Goal: Task Accomplishment & Management: Manage account settings

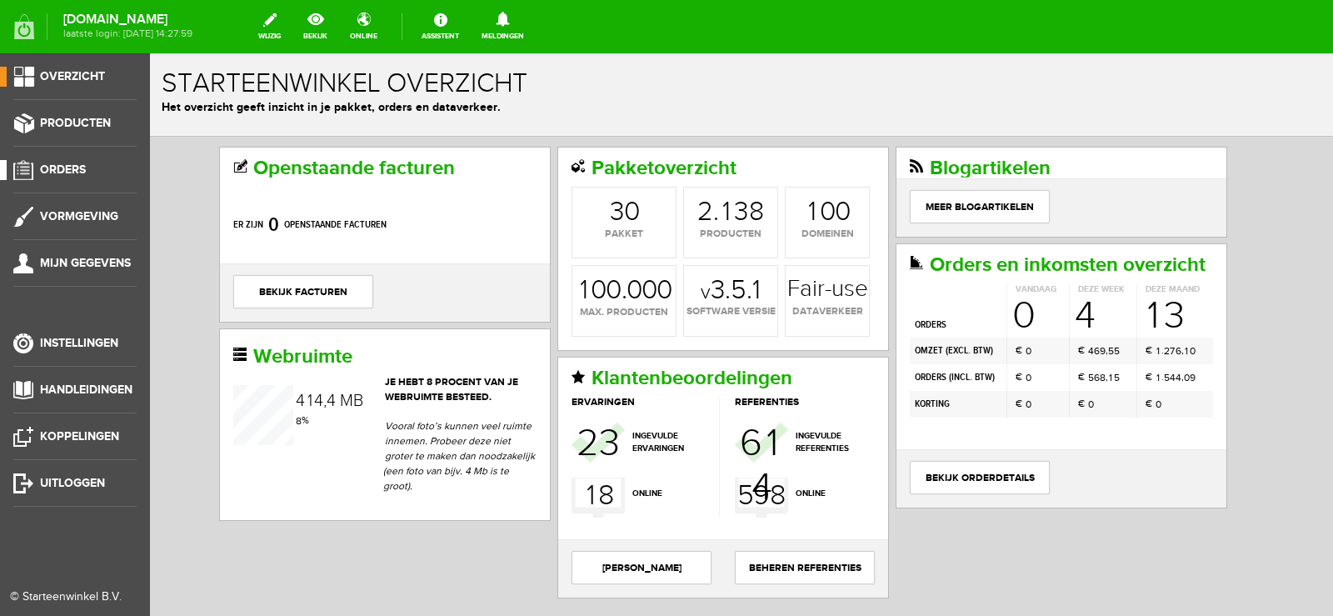
click at [57, 168] on span "Orders" at bounding box center [63, 169] width 46 height 14
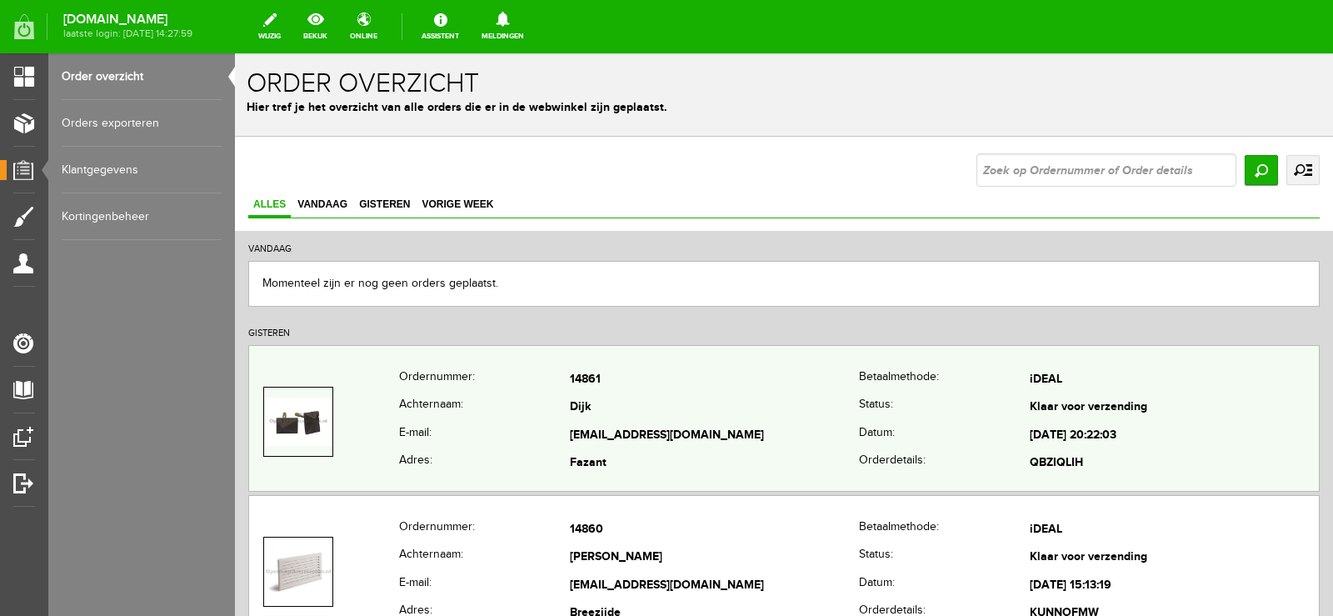
click at [776, 426] on td "[EMAIL_ADDRESS][DOMAIN_NAME]" at bounding box center [714, 436] width 289 height 28
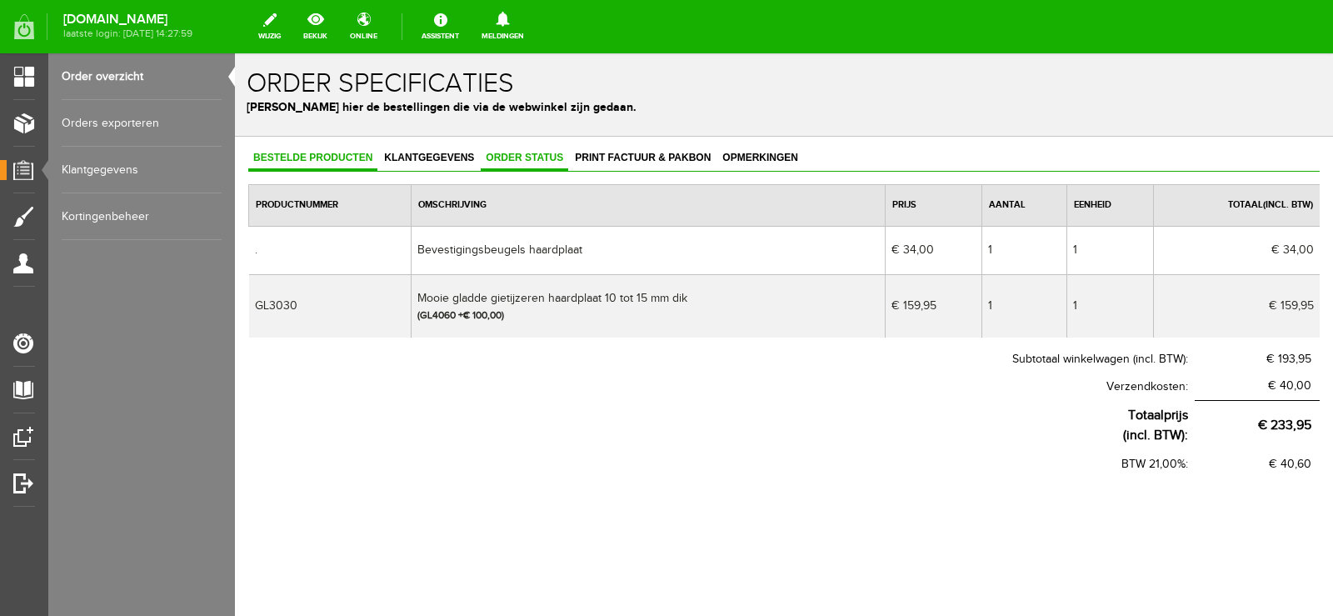
click at [546, 153] on span "Order status" at bounding box center [524, 158] width 87 height 12
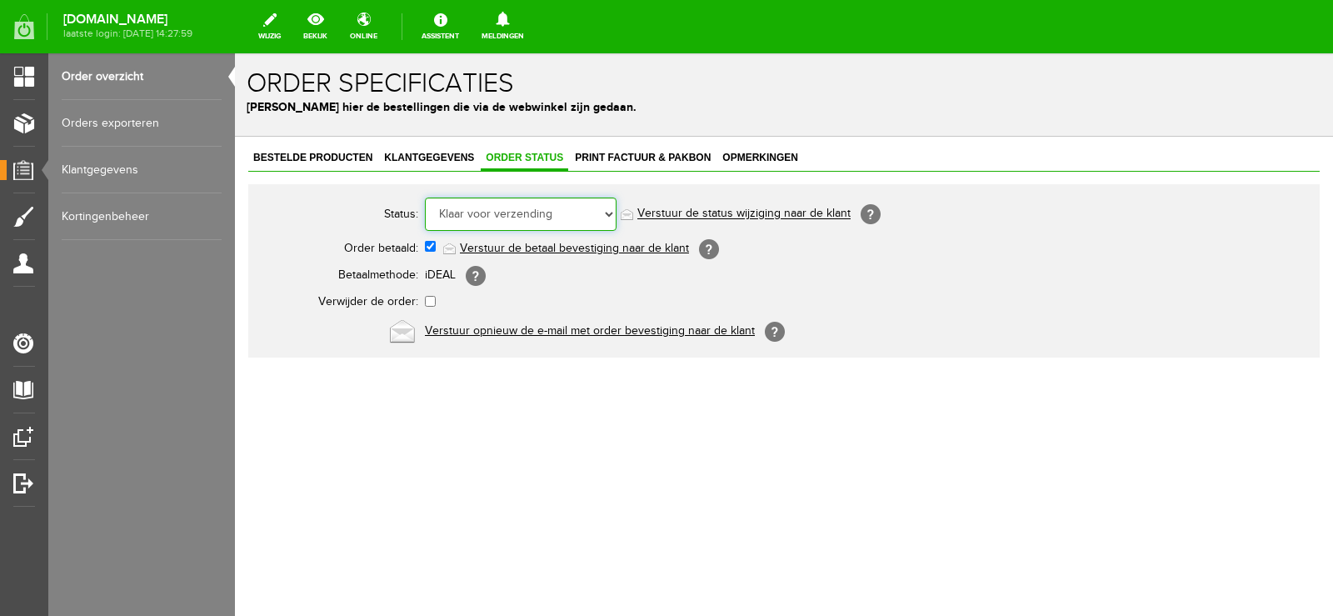
click at [614, 210] on select "Order niet afgerond Nieuw Order in behandeling Wacht op leverancier Wacht op be…" at bounding box center [521, 213] width 192 height 33
select select "5"
click at [425, 197] on select "Order niet afgerond Nieuw Order in behandeling Wacht op leverancier Wacht op be…" at bounding box center [521, 213] width 192 height 33
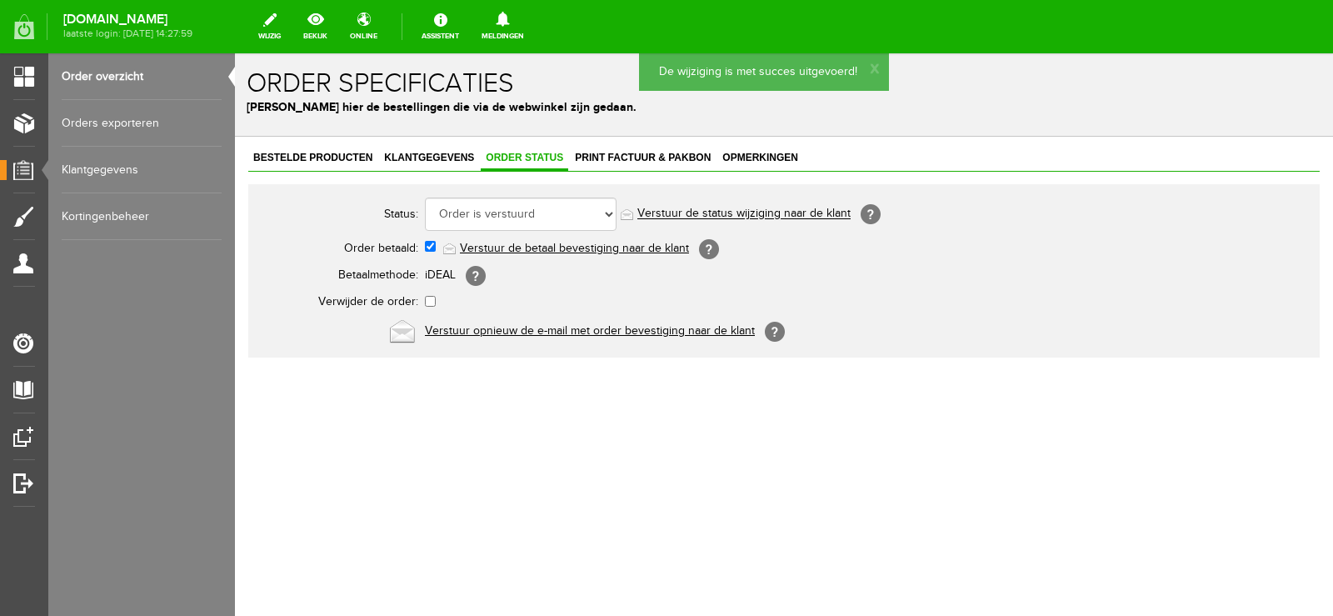
click at [773, 211] on link "Verstuur de status wijziging naar de klant" at bounding box center [743, 213] width 213 height 13
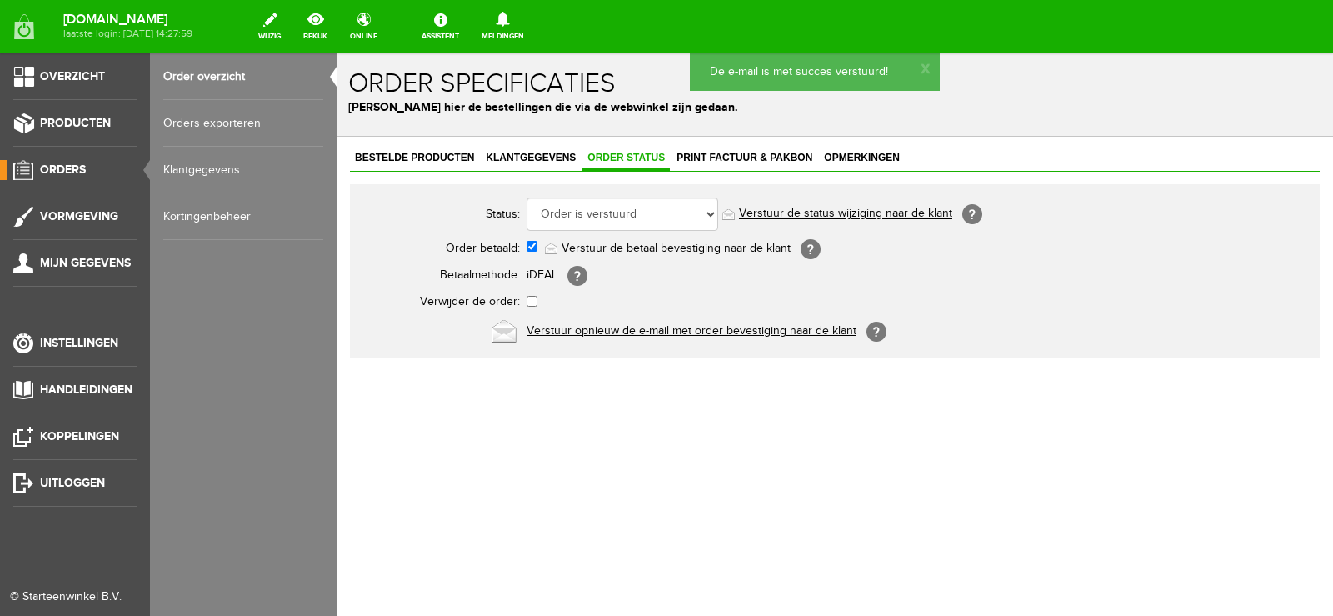
click at [67, 167] on span "Orders" at bounding box center [63, 169] width 46 height 14
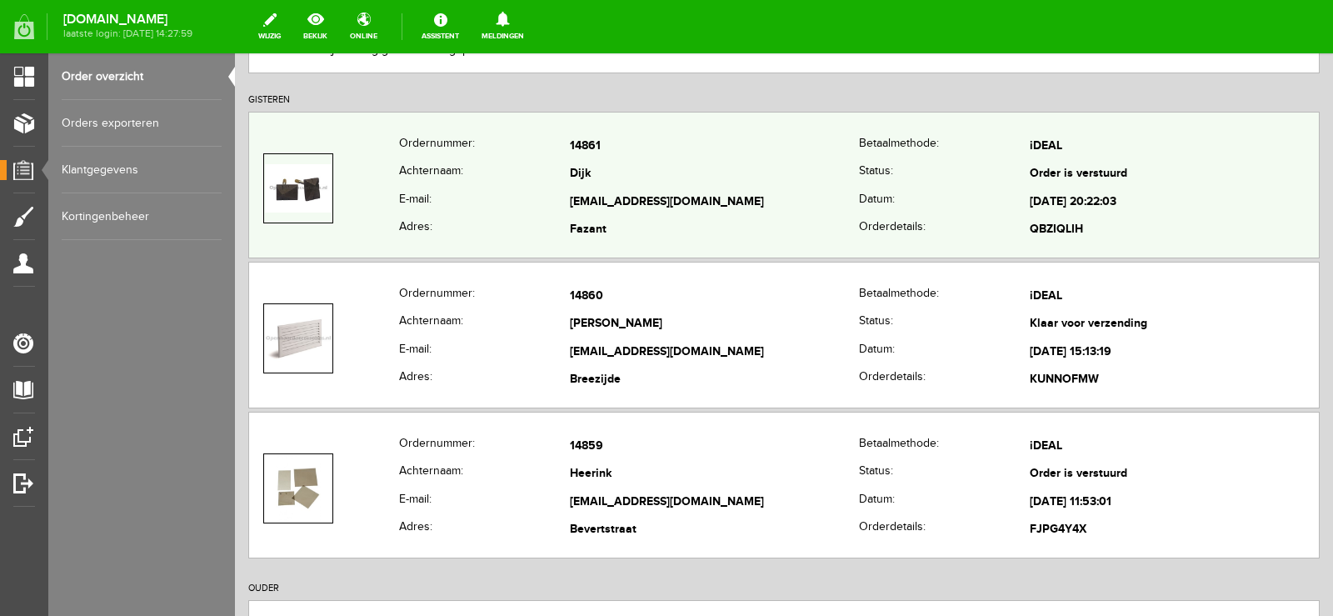
scroll to position [250, 0]
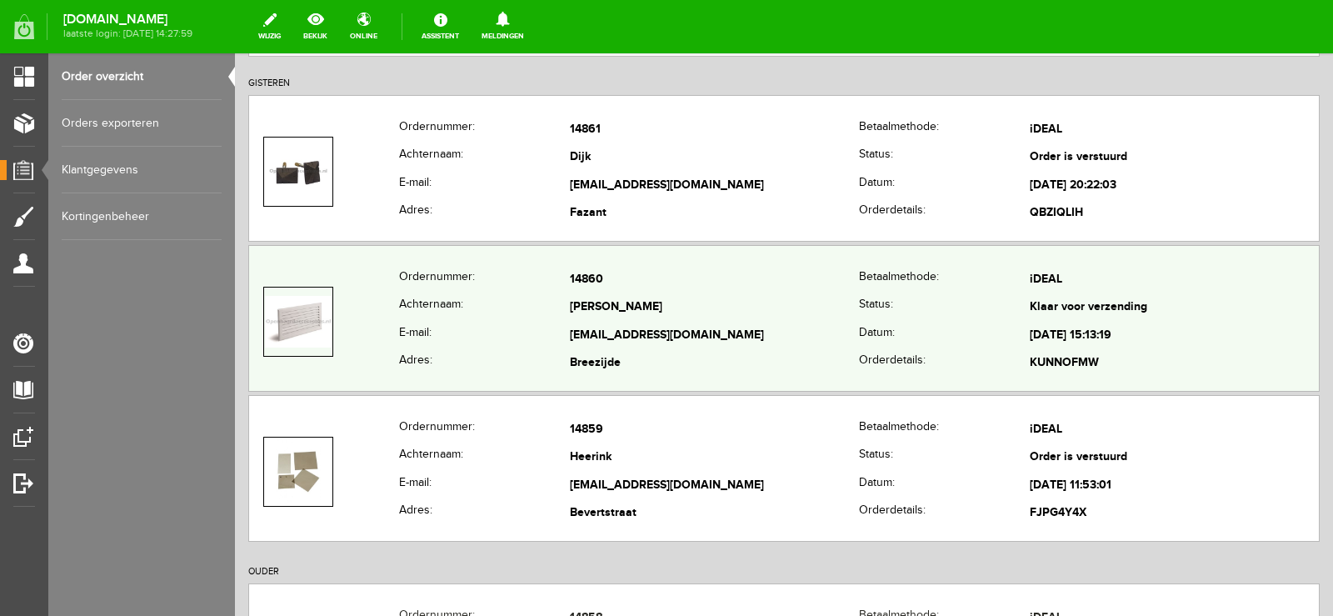
click at [778, 333] on td "[EMAIL_ADDRESS][DOMAIN_NAME]" at bounding box center [714, 336] width 289 height 28
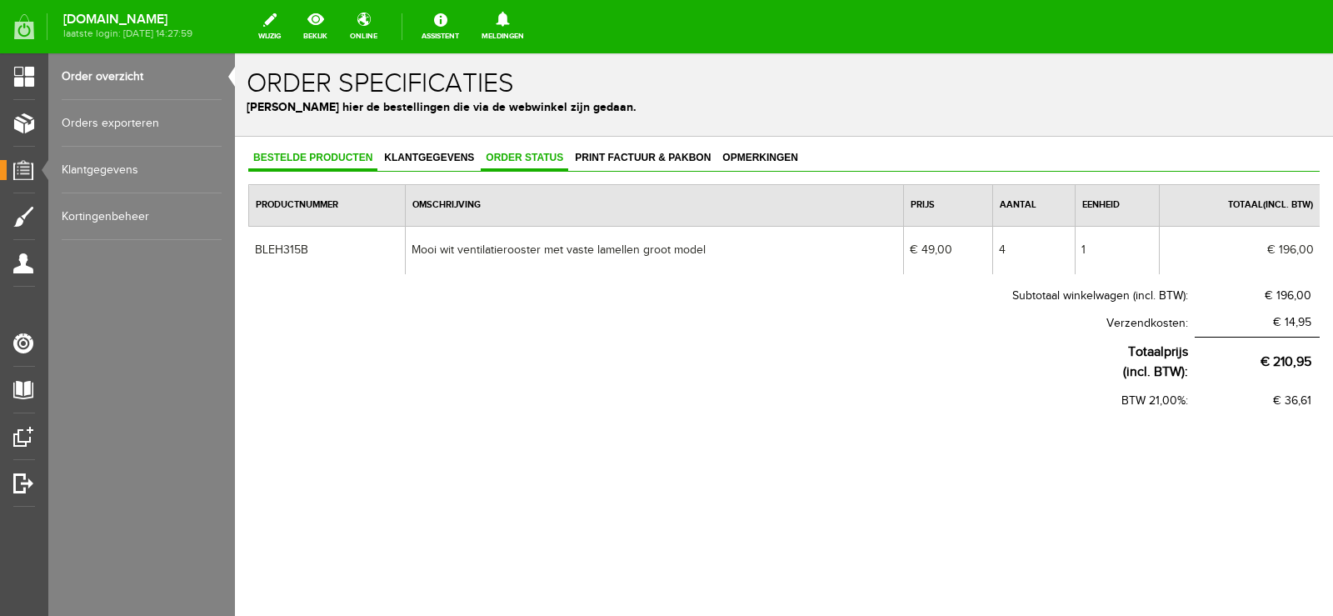
click at [542, 159] on span "Order status" at bounding box center [524, 158] width 87 height 12
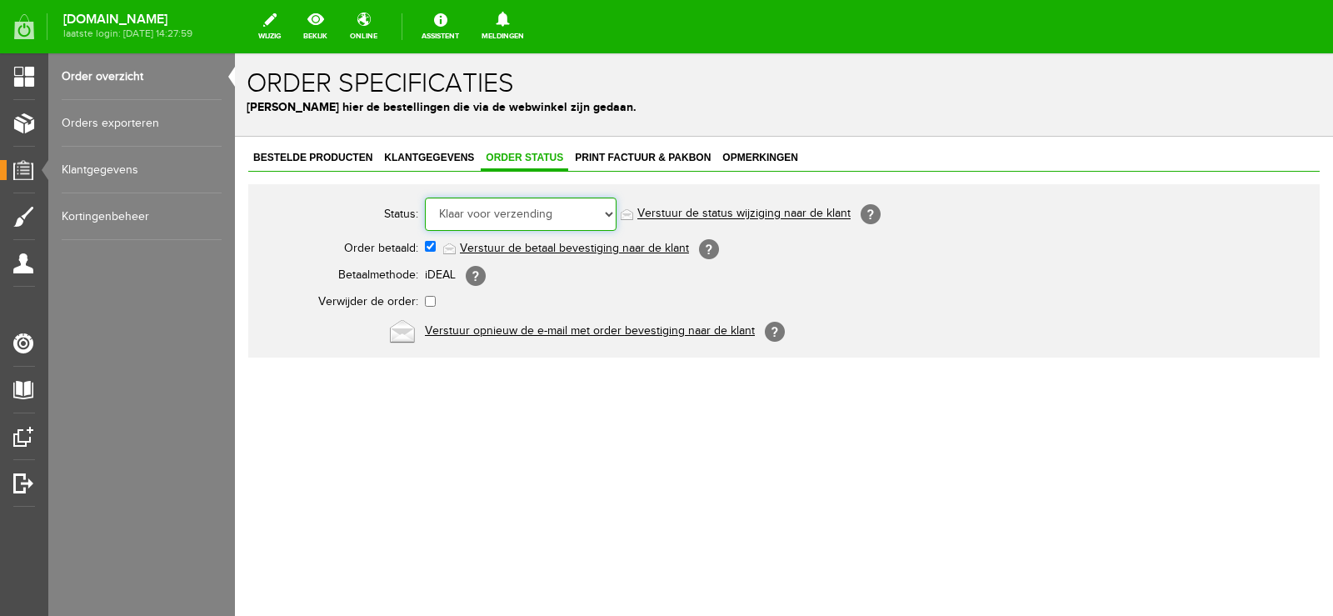
click at [608, 211] on select "Order niet afgerond Nieuw Order in behandeling Wacht op leverancier Wacht op be…" at bounding box center [521, 213] width 192 height 33
click at [425, 197] on select "Order niet afgerond Nieuw Order in behandeling Wacht op leverancier Wacht op be…" at bounding box center [521, 213] width 192 height 33
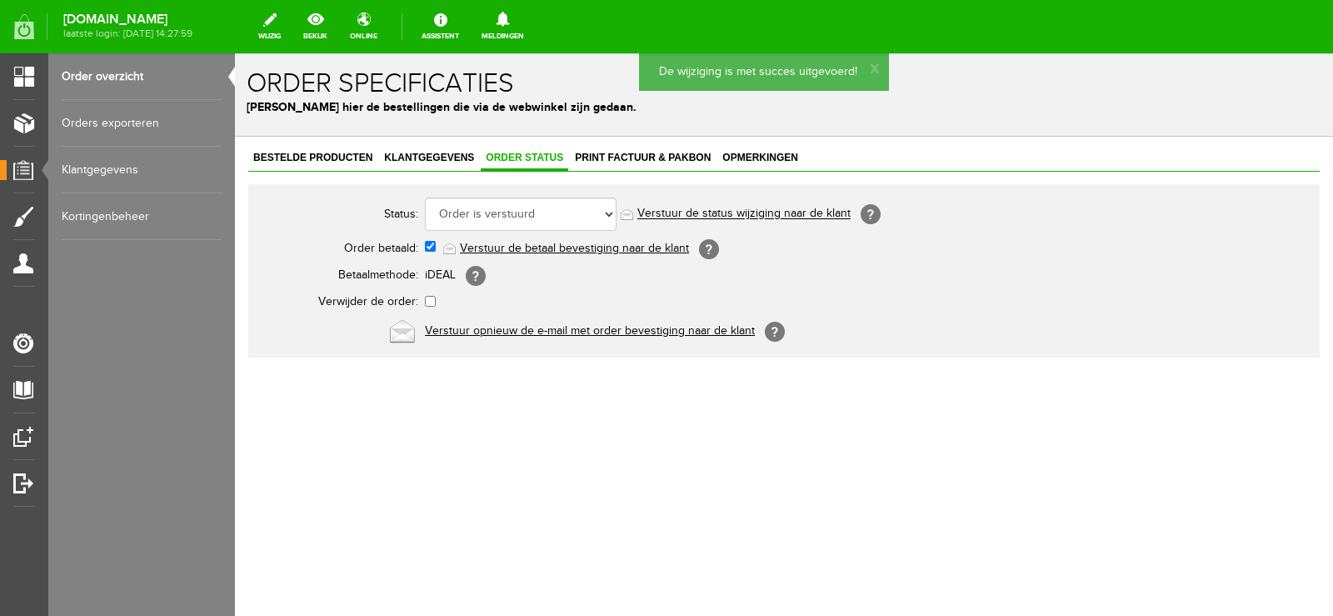
click at [777, 209] on link "Verstuur de status wijziging naar de klant" at bounding box center [743, 213] width 213 height 13
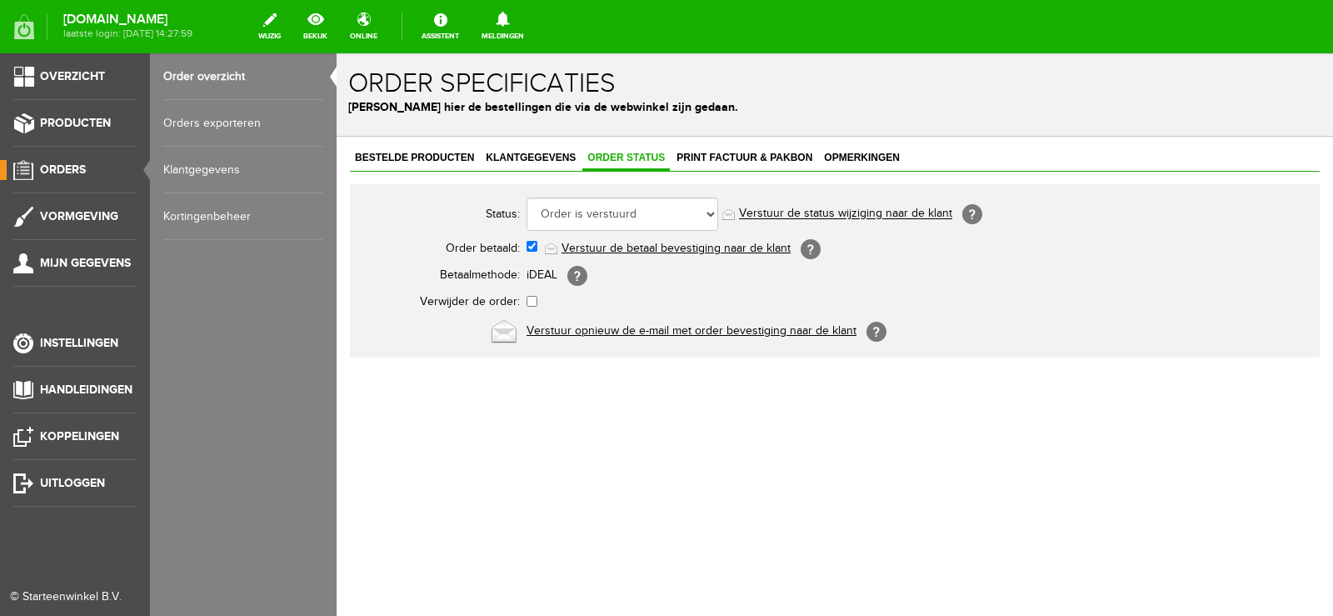
click at [84, 167] on span "Orders" at bounding box center [63, 169] width 46 height 14
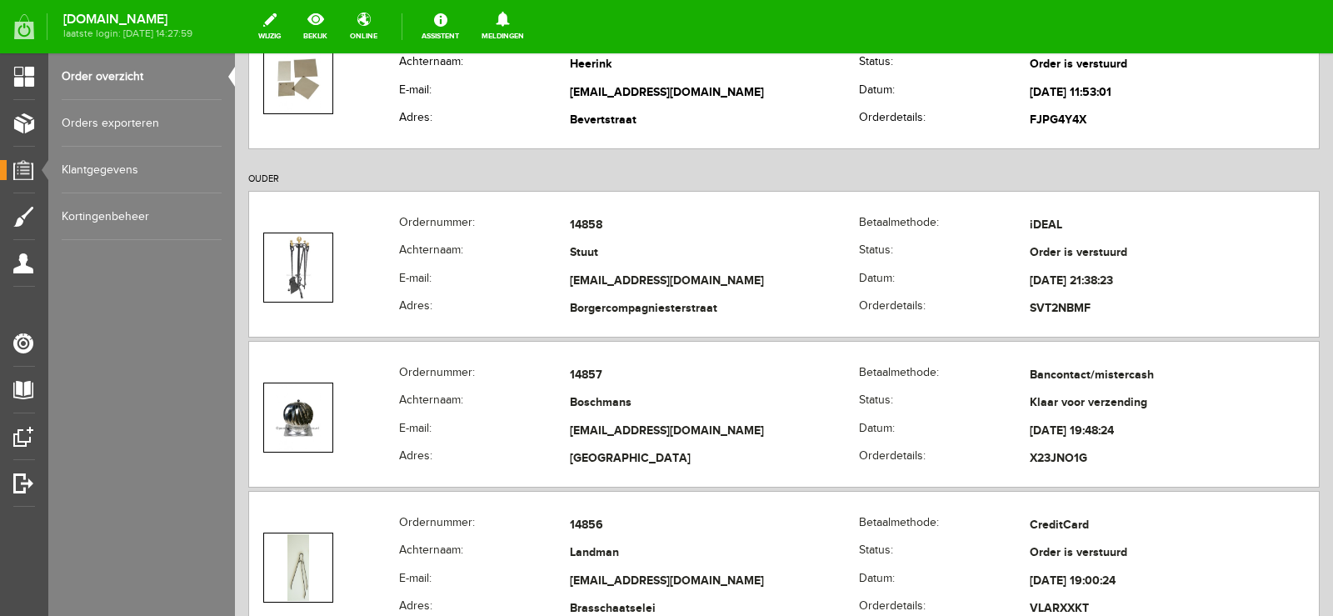
scroll to position [666, 0]
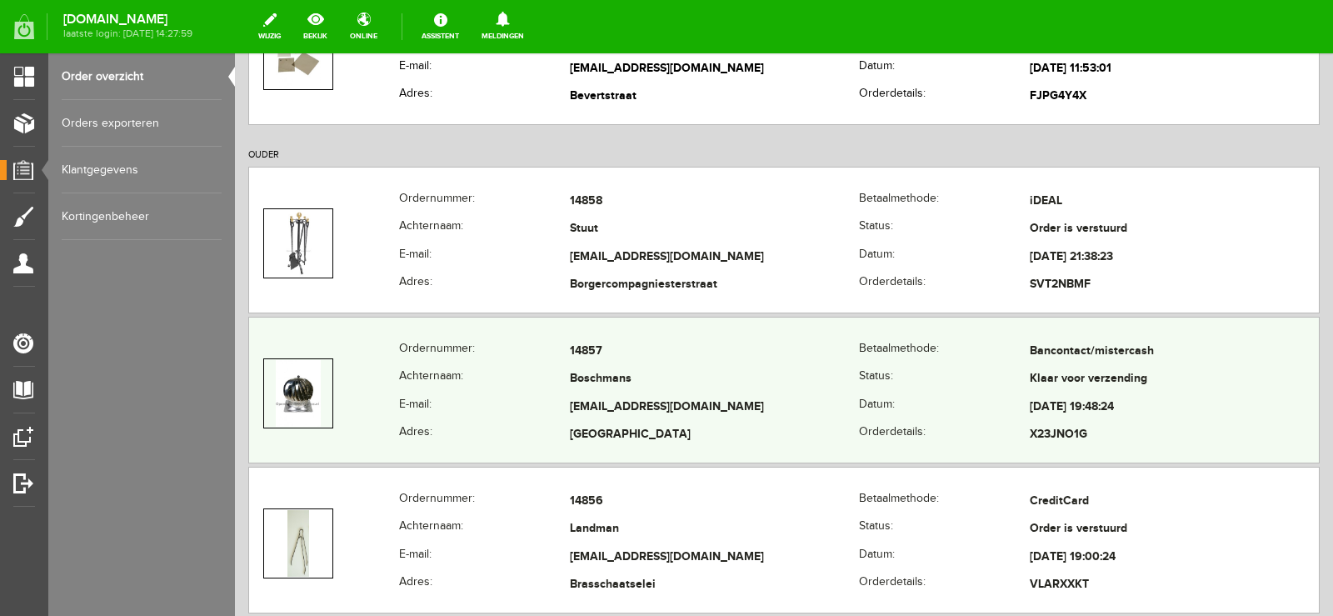
click at [828, 409] on td "[EMAIL_ADDRESS][DOMAIN_NAME]" at bounding box center [714, 407] width 289 height 28
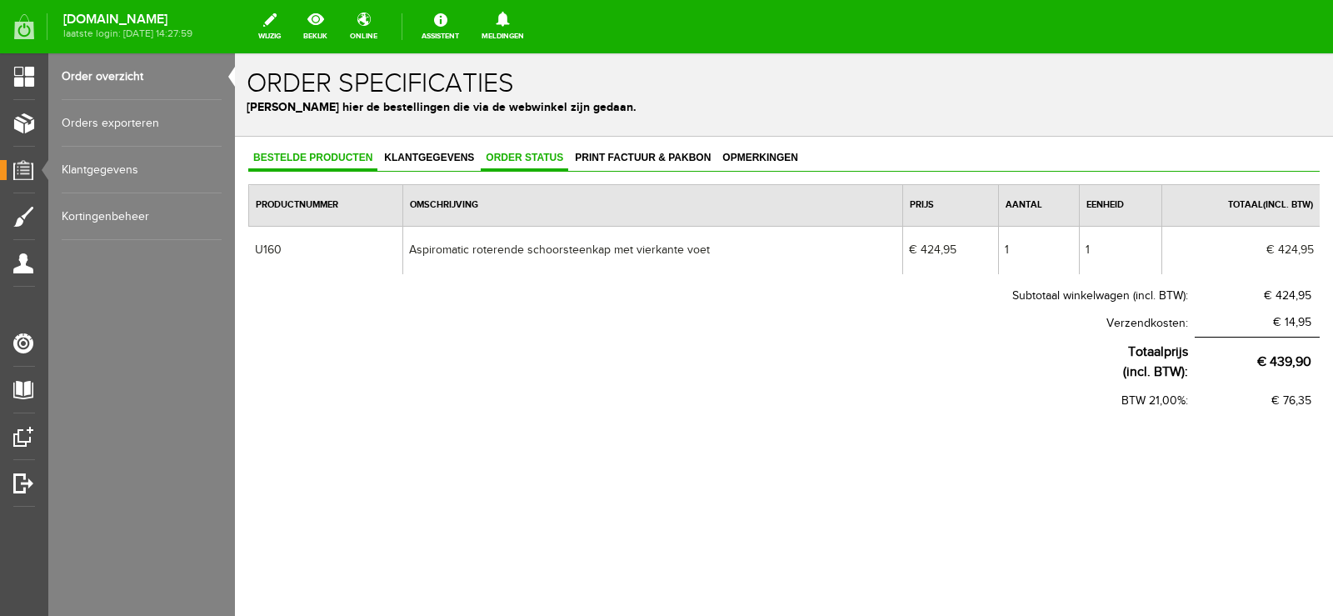
click at [517, 159] on span "Order status" at bounding box center [524, 158] width 87 height 12
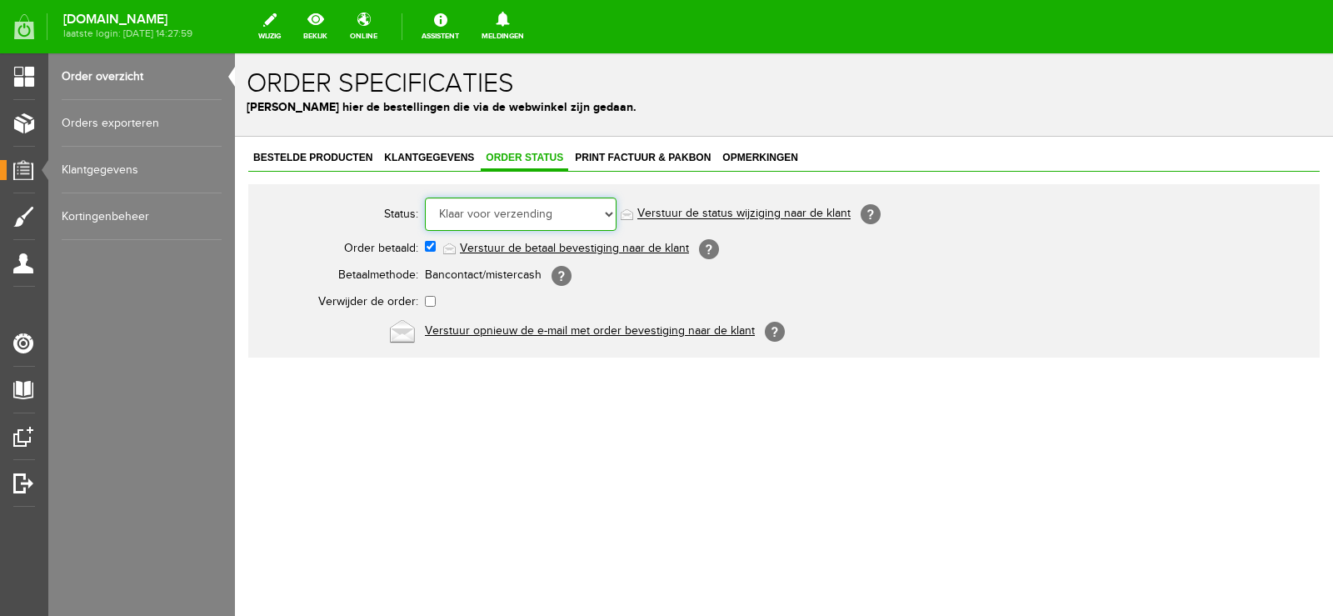
click at [609, 213] on select "Order niet afgerond Nieuw Order in behandeling Wacht op leverancier Wacht op be…" at bounding box center [521, 213] width 192 height 33
click at [425, 197] on select "Order niet afgerond Nieuw Order in behandeling Wacht op leverancier Wacht op be…" at bounding box center [521, 213] width 192 height 33
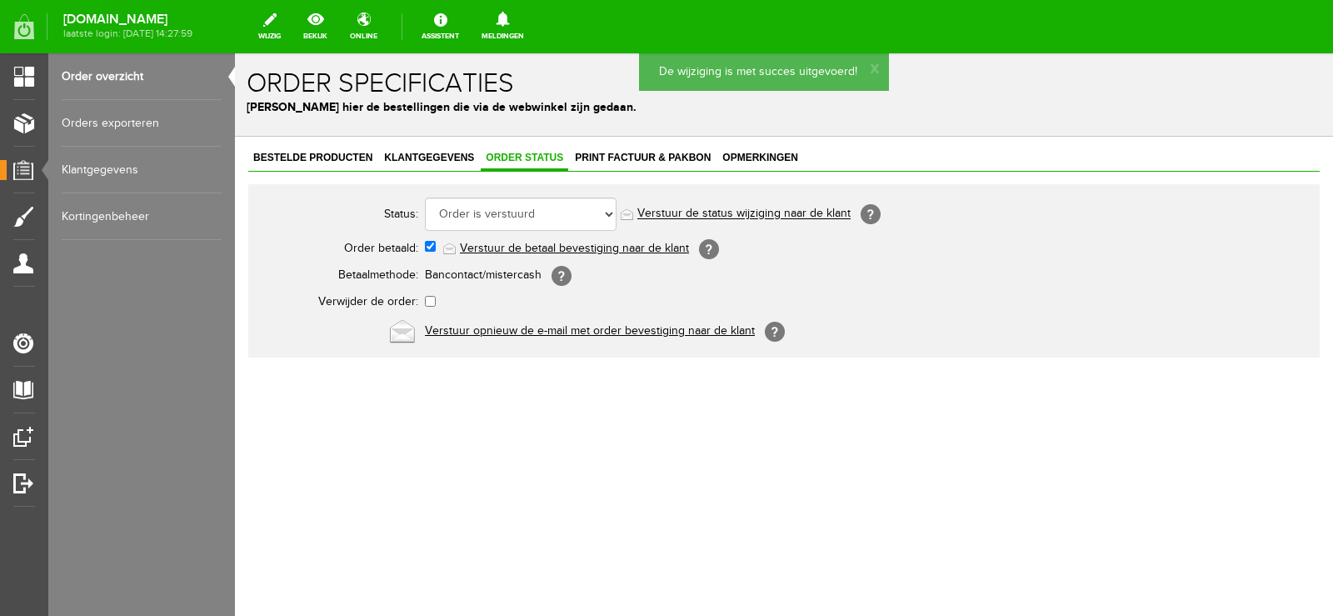
click at [751, 211] on link "Verstuur de status wijziging naar de klant" at bounding box center [743, 213] width 213 height 13
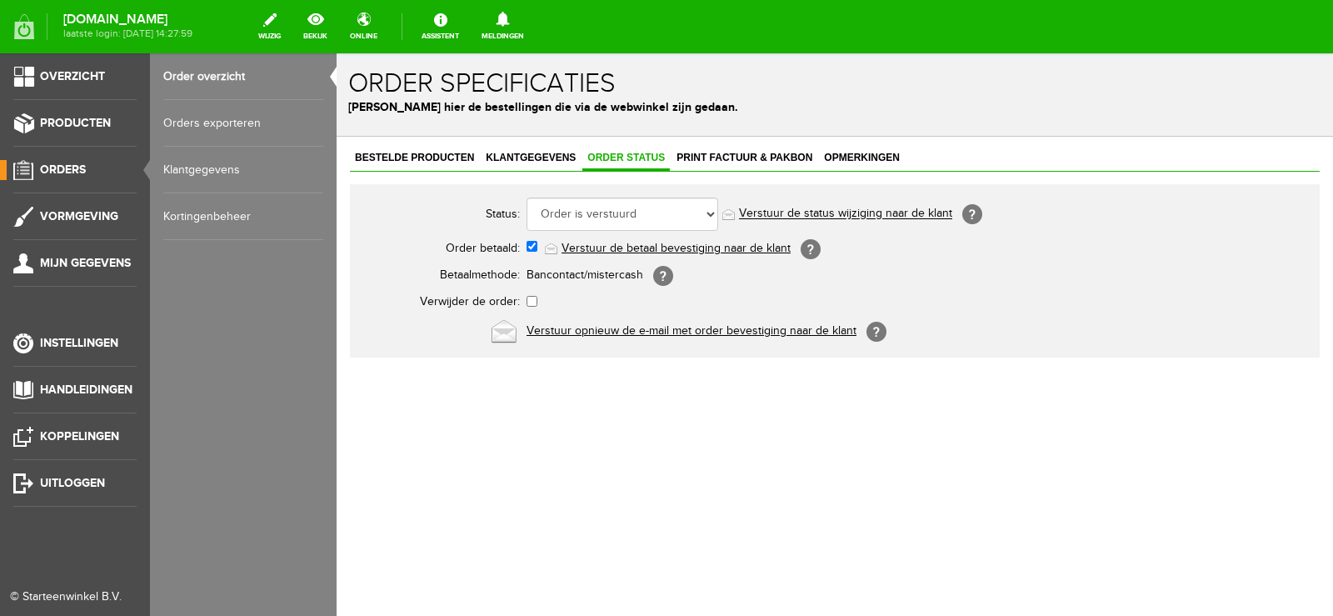
click at [80, 164] on span "Orders" at bounding box center [63, 169] width 46 height 14
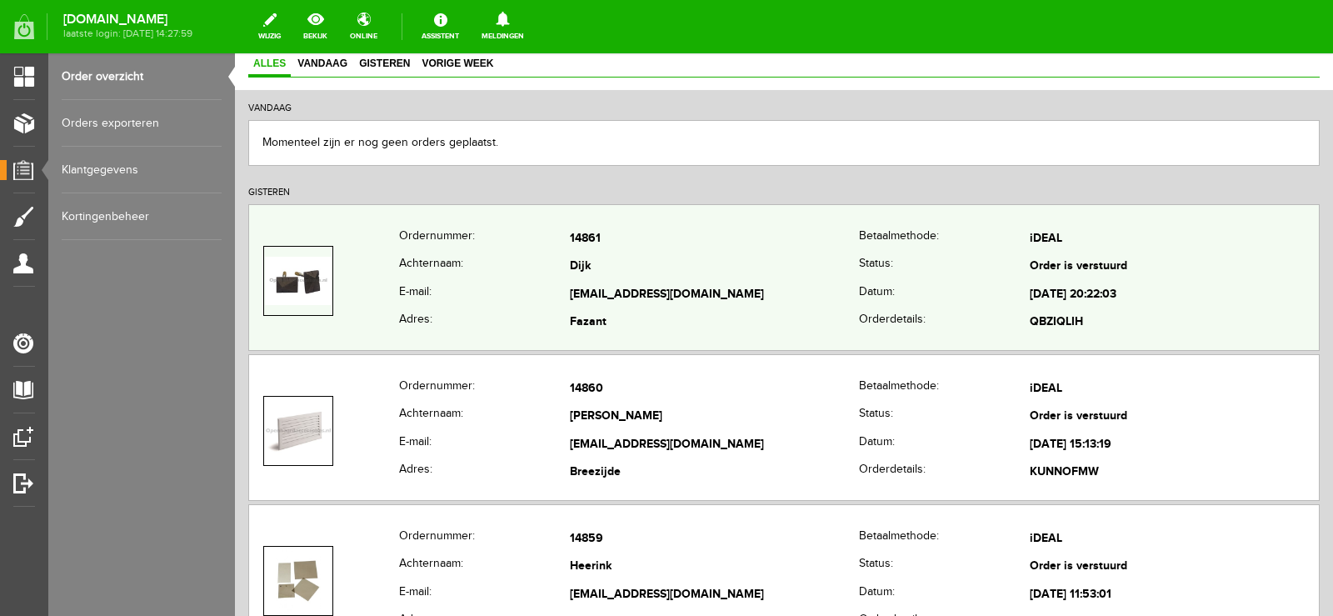
scroll to position [167, 0]
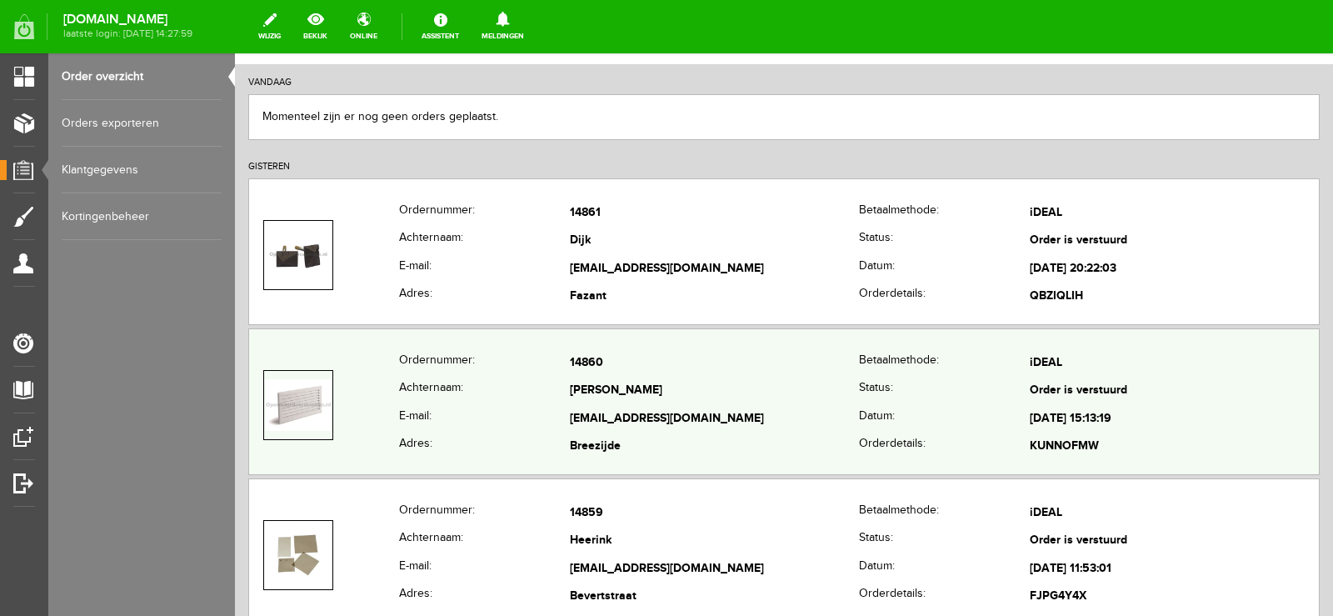
click at [746, 402] on td "[PERSON_NAME]" at bounding box center [714, 391] width 289 height 28
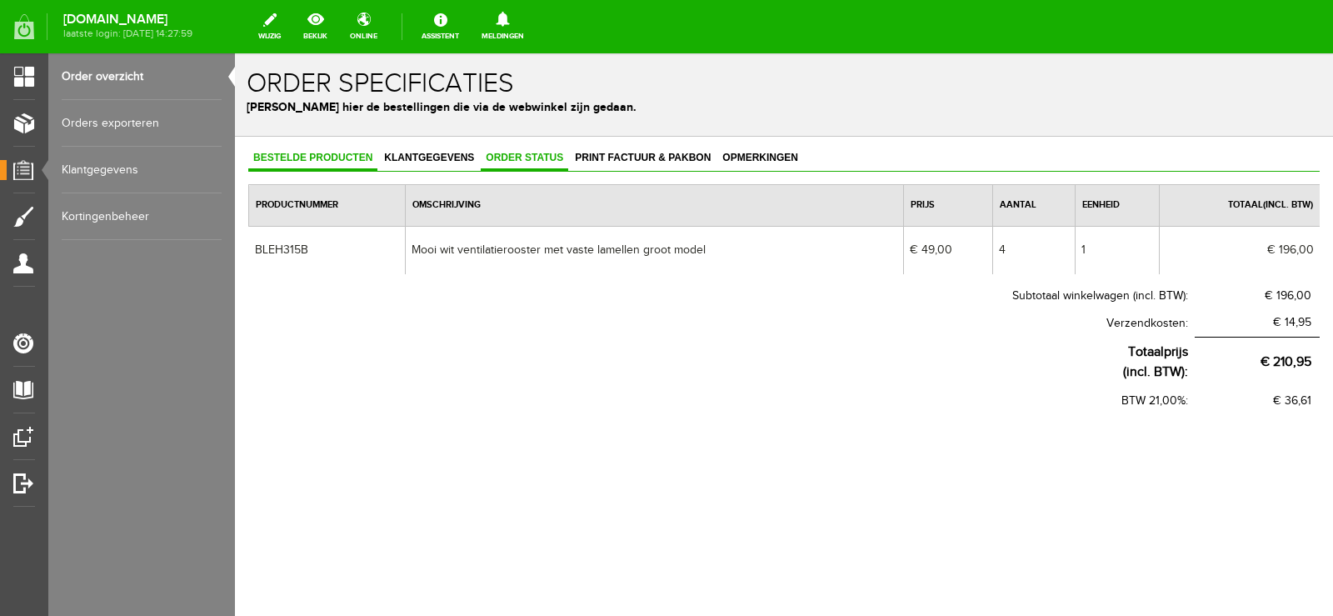
click at [539, 157] on span "Order status" at bounding box center [524, 158] width 87 height 12
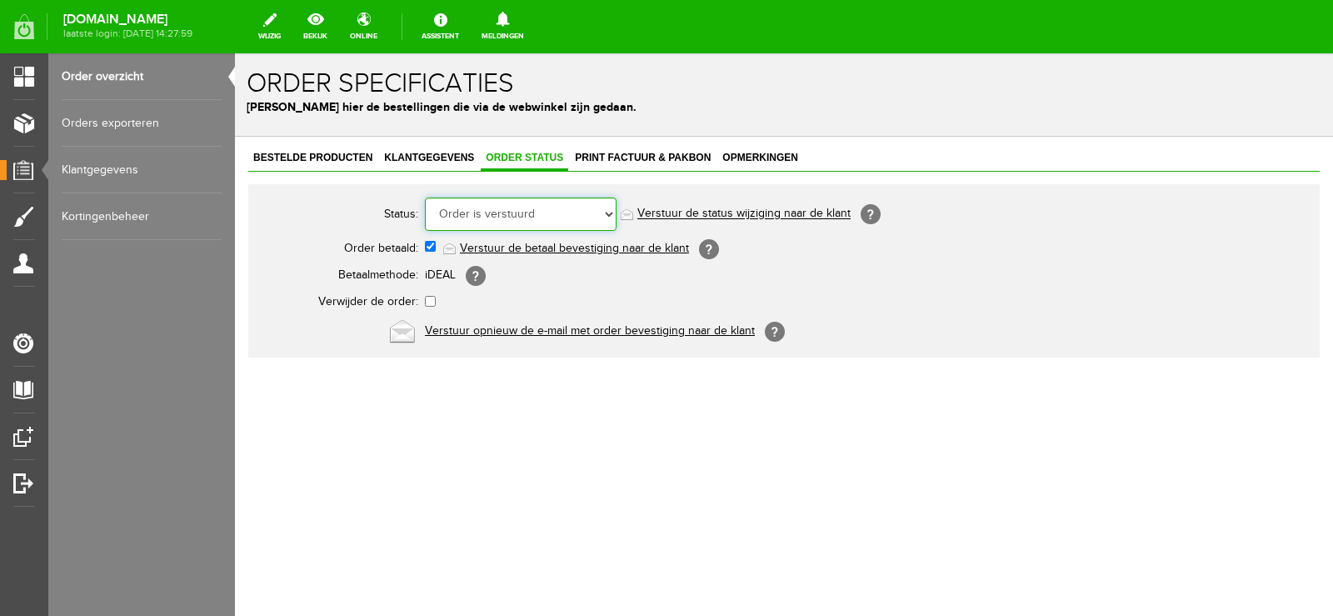
click at [610, 209] on select "Order niet afgerond Nieuw Order in behandeling Wacht op leverancier Wacht op be…" at bounding box center [521, 213] width 192 height 33
select select "3"
click at [425, 197] on select "Order niet afgerond Nieuw Order in behandeling Wacht op leverancier Wacht op be…" at bounding box center [521, 213] width 192 height 33
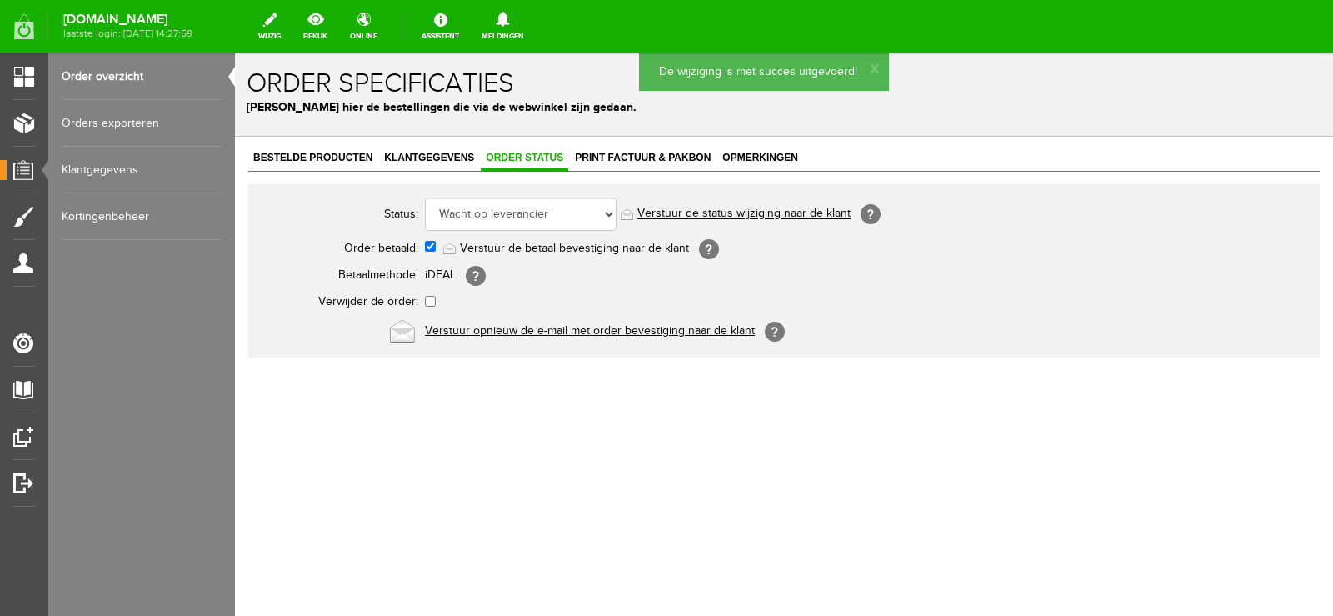
click at [770, 211] on link "Verstuur de status wijziging naar de klant" at bounding box center [743, 213] width 213 height 13
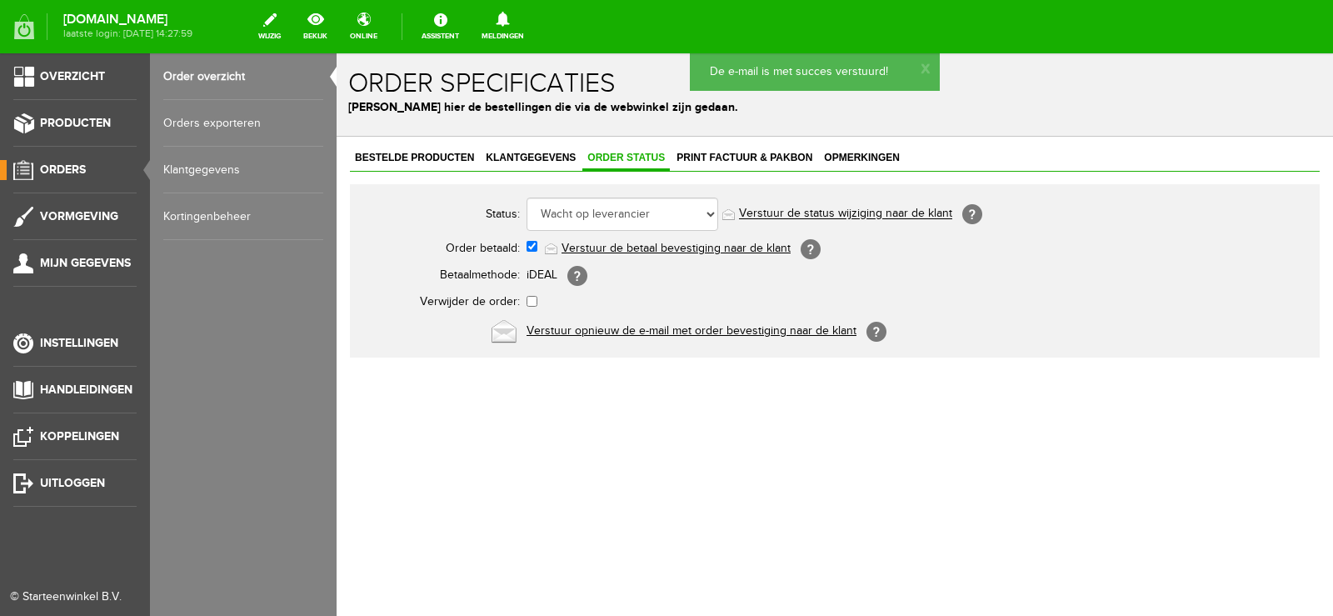
click at [68, 162] on span "Orders" at bounding box center [63, 169] width 46 height 14
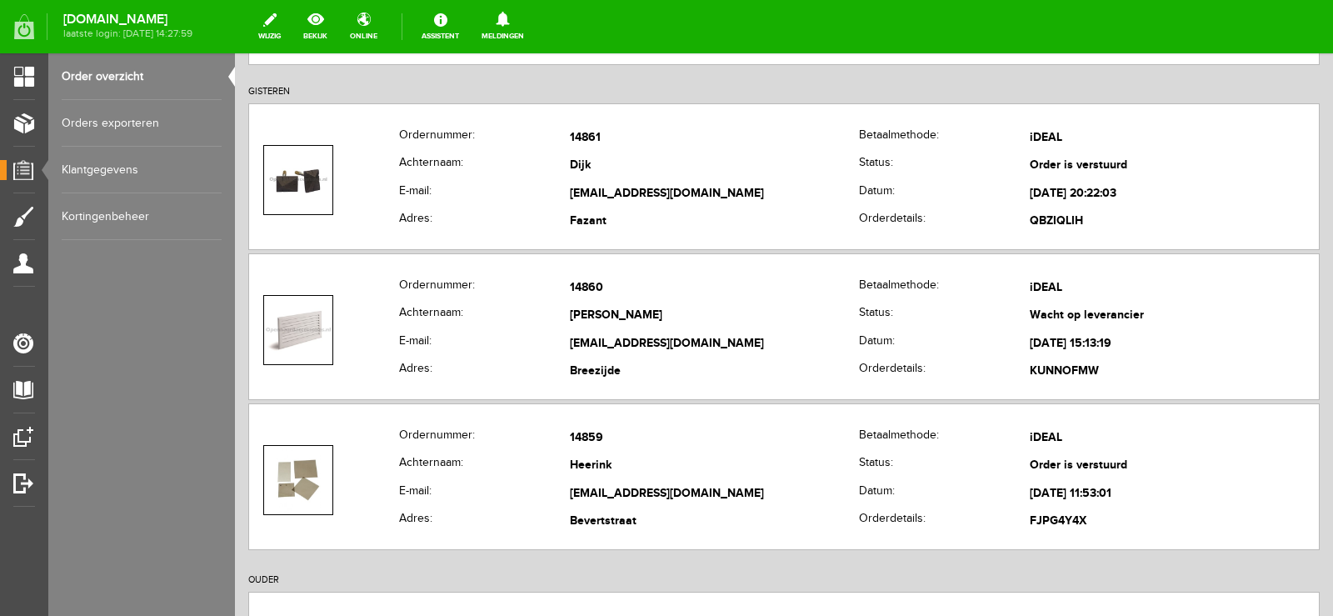
scroll to position [250, 0]
